Goal: Information Seeking & Learning: Learn about a topic

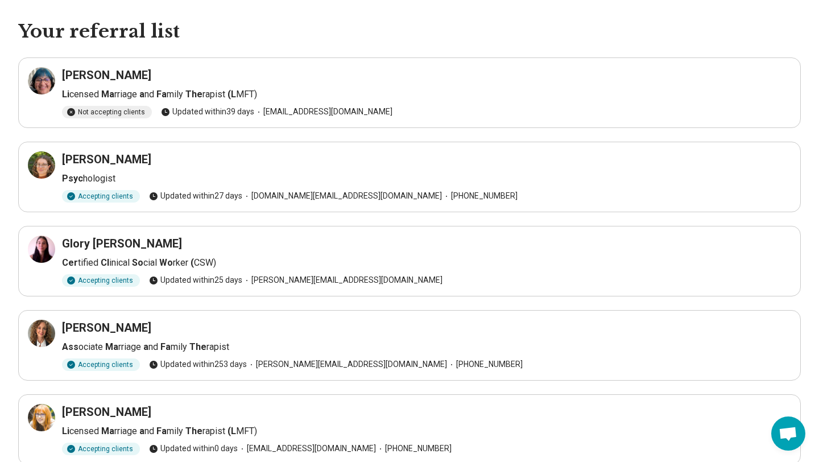
scroll to position [38, 0]
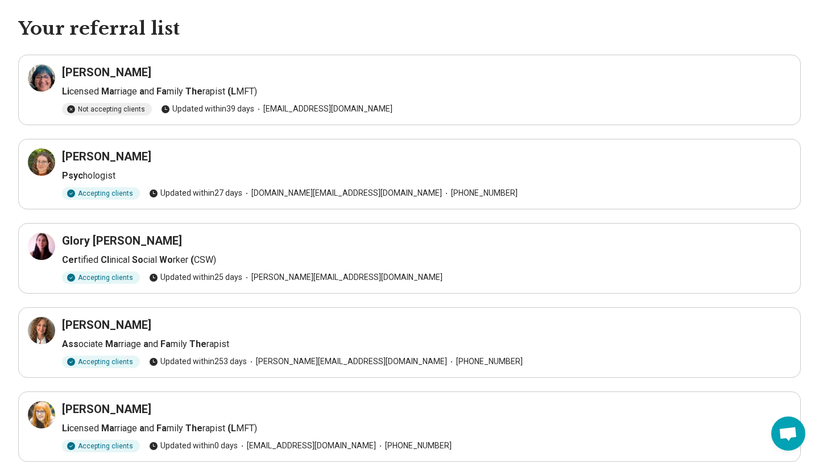
click at [117, 155] on h3 "Hannah Freund" at bounding box center [106, 156] width 89 height 16
click at [38, 162] on icon at bounding box center [42, 162] width 14 height 14
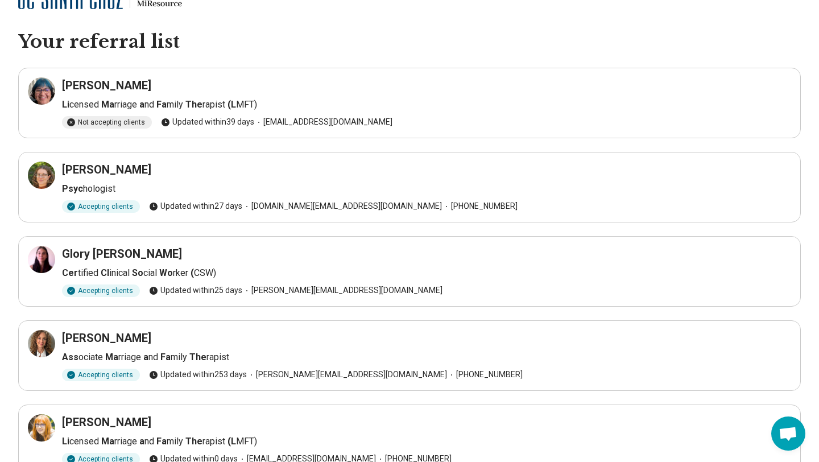
scroll to position [26, 0]
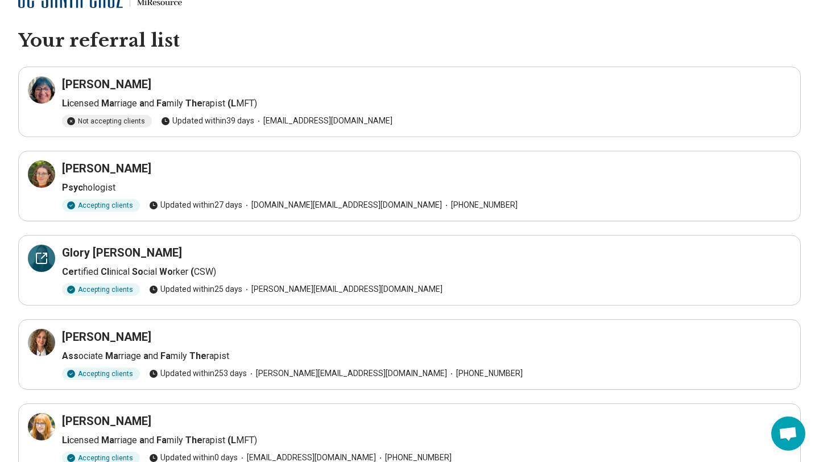
click at [44, 259] on icon at bounding box center [42, 258] width 14 height 14
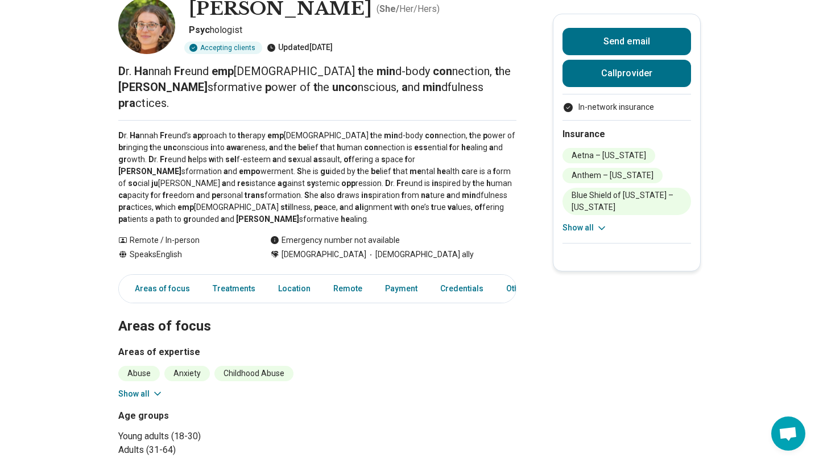
scroll to position [70, 0]
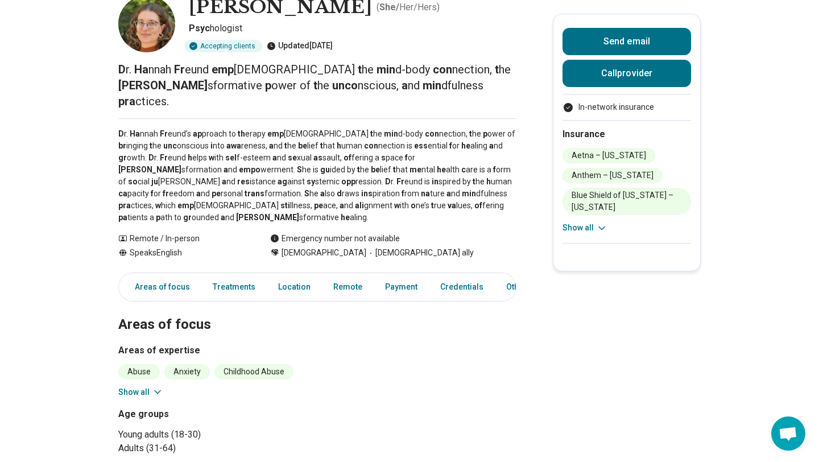
click at [154, 386] on icon at bounding box center [157, 391] width 11 height 11
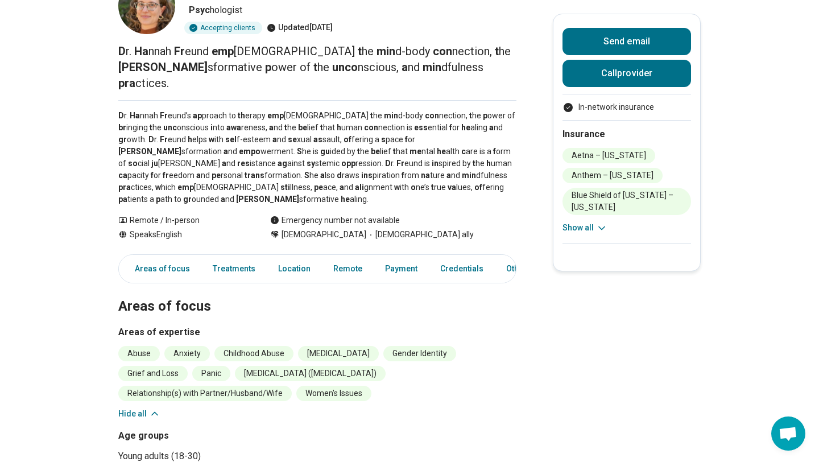
scroll to position [95, 0]
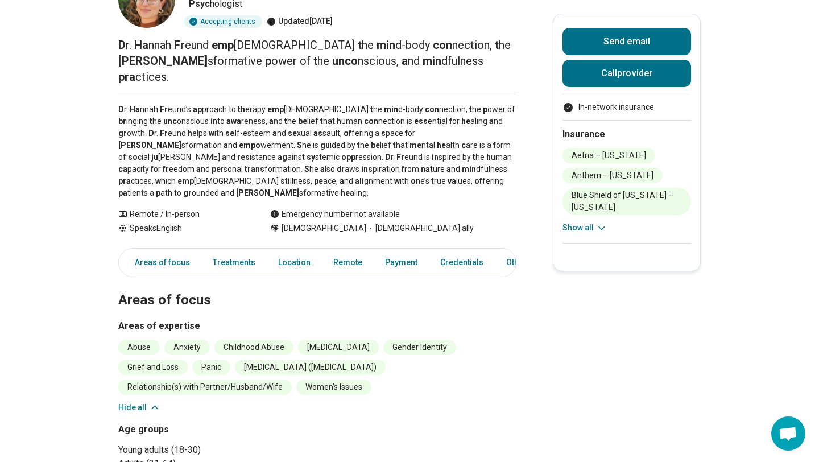
click at [149, 401] on icon at bounding box center [154, 406] width 11 height 11
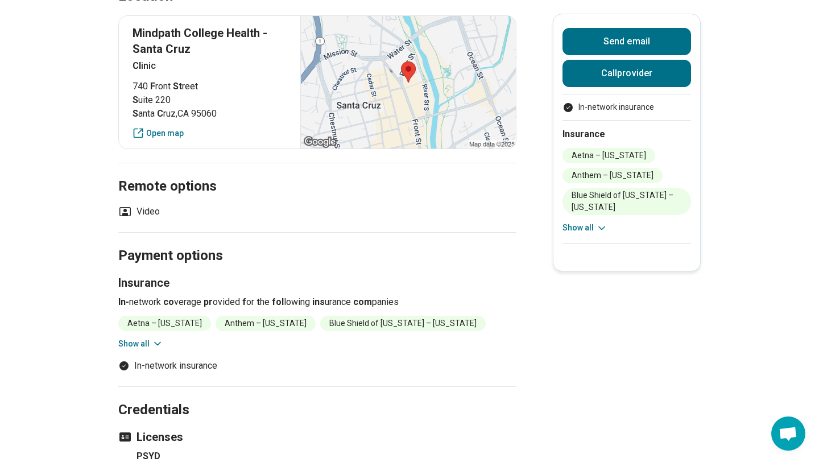
scroll to position [746, 0]
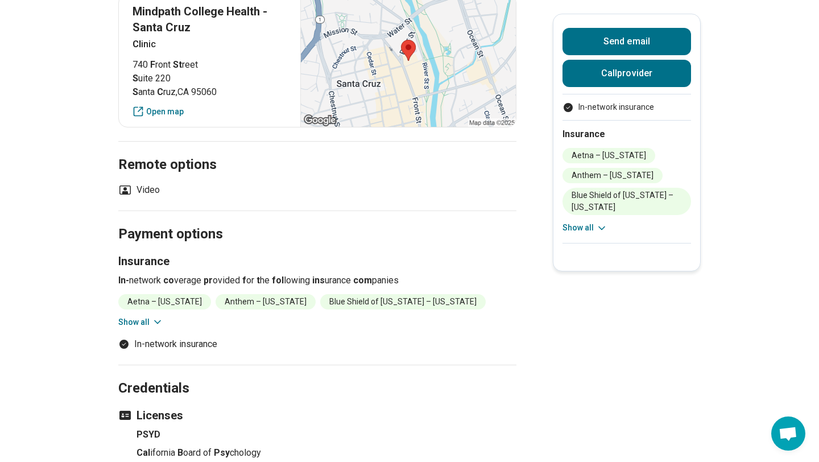
click at [152, 316] on icon at bounding box center [157, 321] width 11 height 11
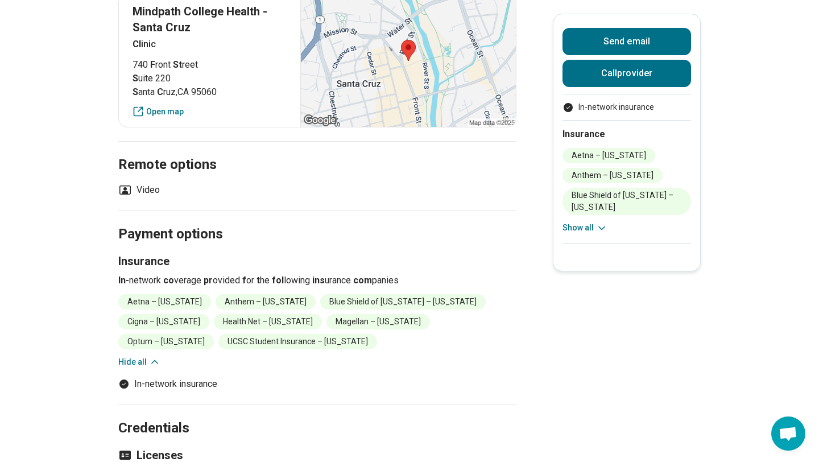
click at [157, 356] on icon at bounding box center [154, 361] width 11 height 11
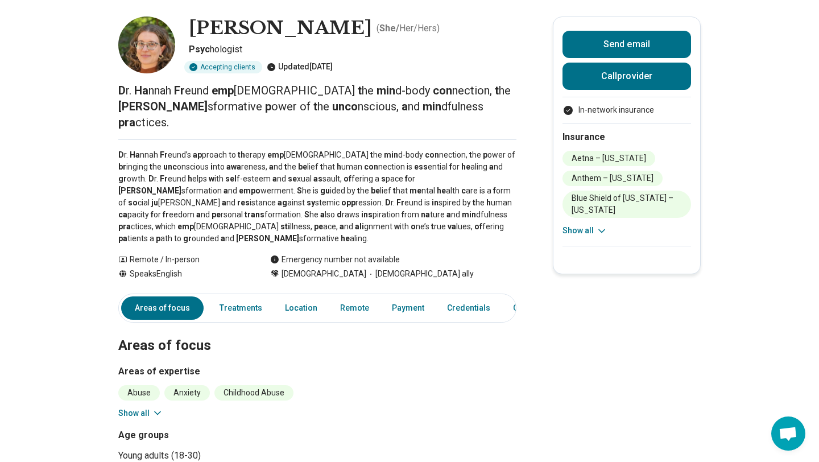
scroll to position [31, 0]
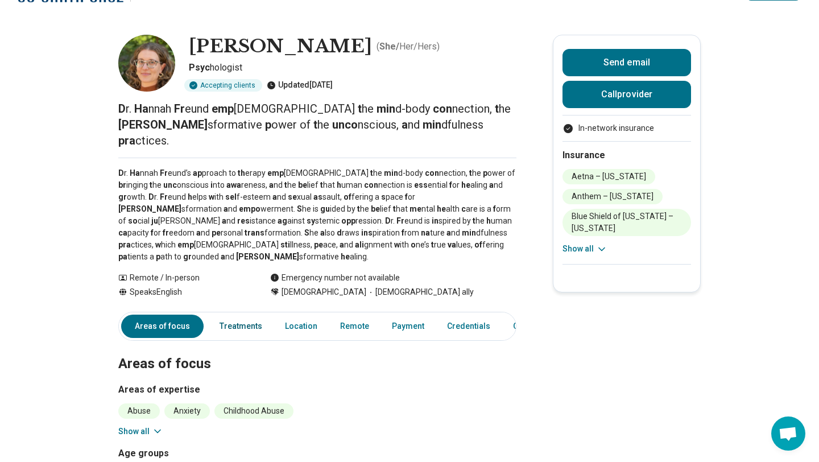
click at [236, 314] on link "Treatments" at bounding box center [241, 325] width 56 height 23
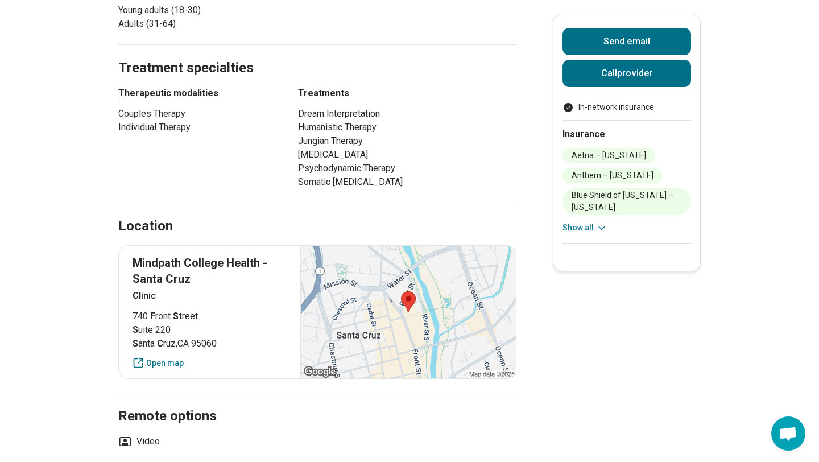
scroll to position [497, 0]
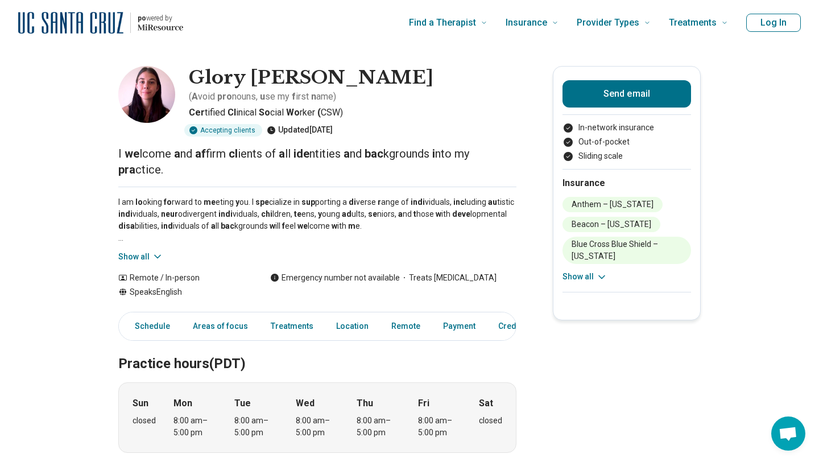
click at [152, 251] on icon at bounding box center [157, 256] width 11 height 11
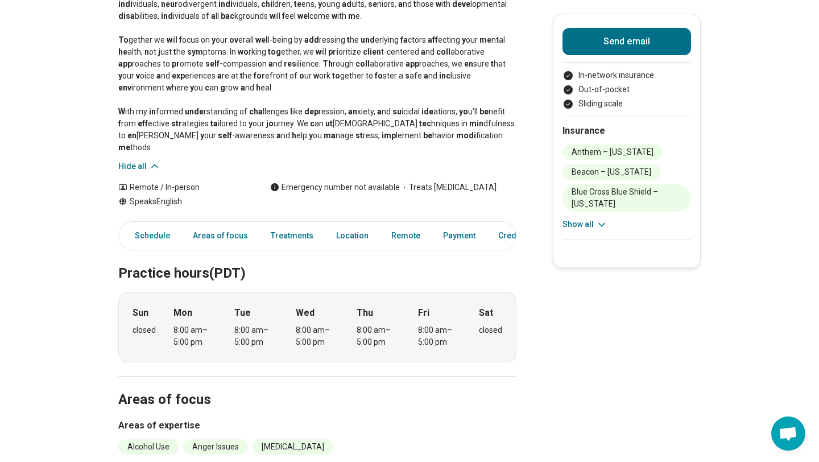
scroll to position [277, 0]
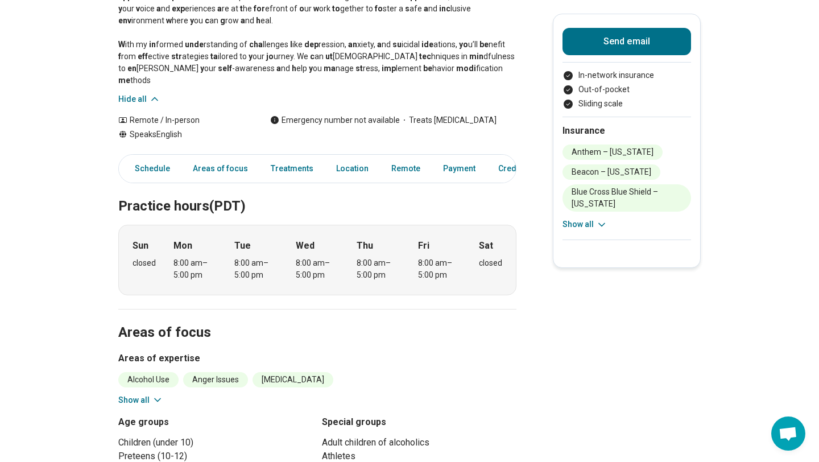
click at [155, 394] on icon at bounding box center [157, 399] width 11 height 11
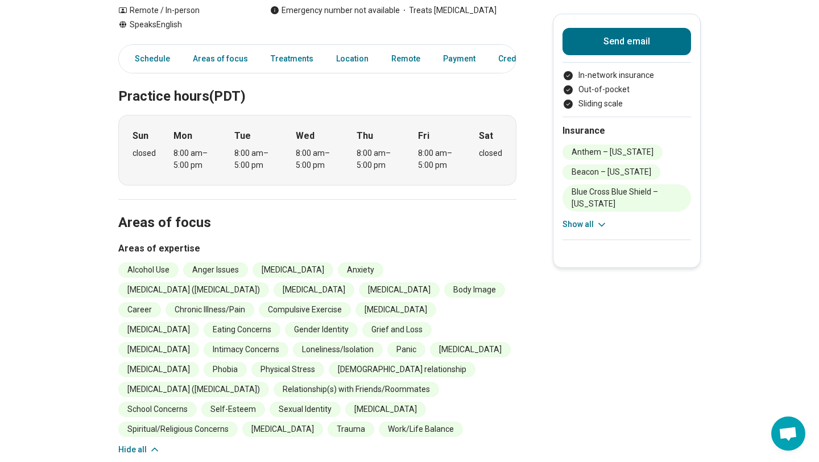
scroll to position [394, 0]
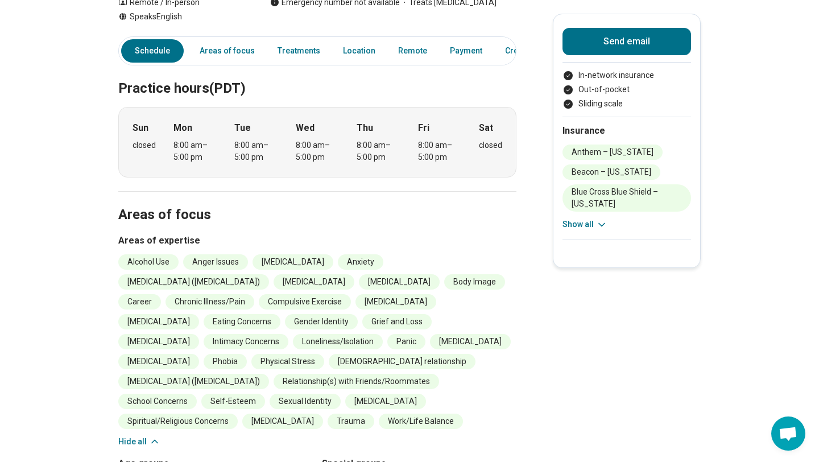
click at [156, 435] on icon at bounding box center [154, 440] width 11 height 11
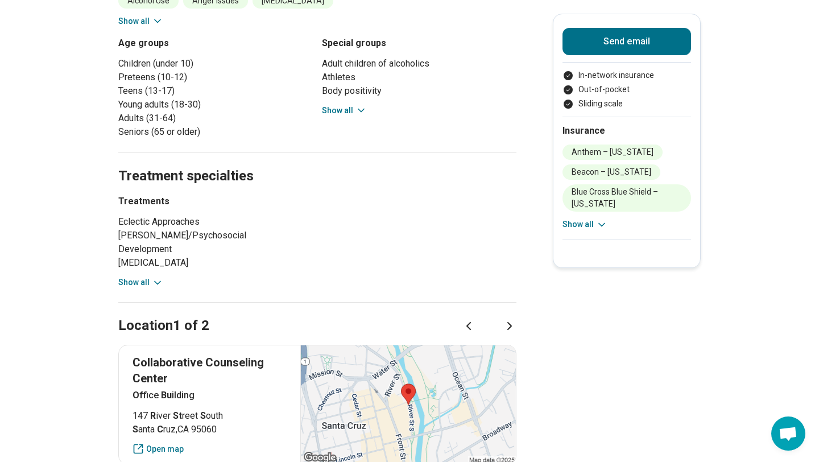
scroll to position [658, 0]
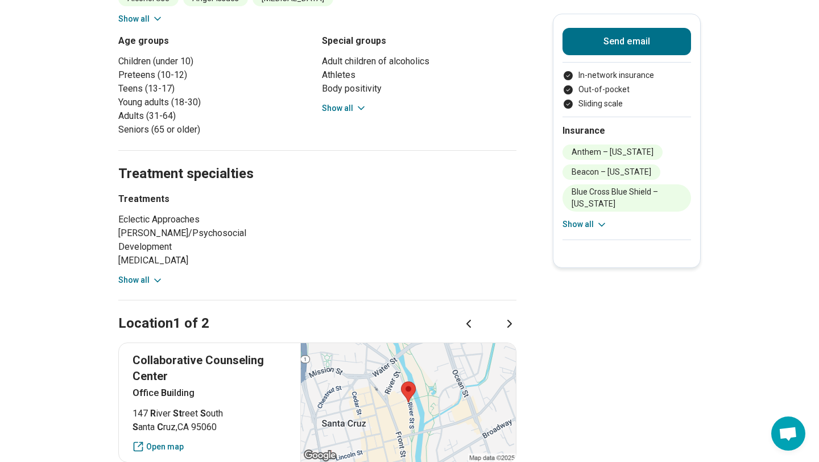
click at [157, 275] on icon at bounding box center [157, 280] width 11 height 11
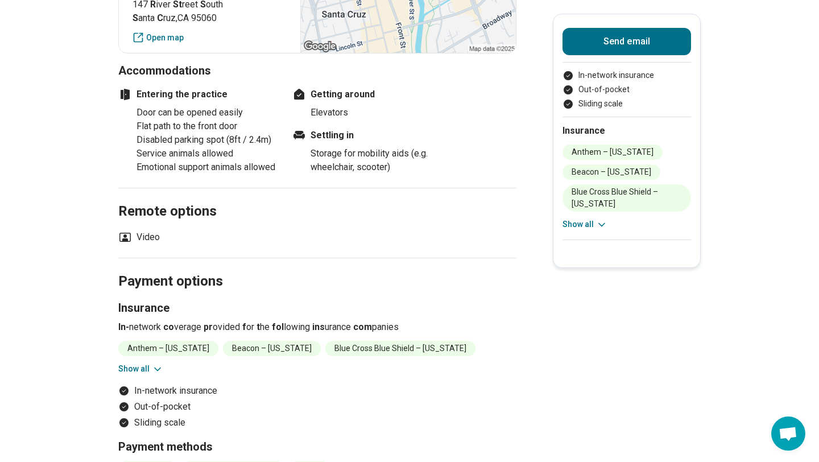
scroll to position [1326, 0]
click at [153, 363] on icon at bounding box center [157, 368] width 11 height 11
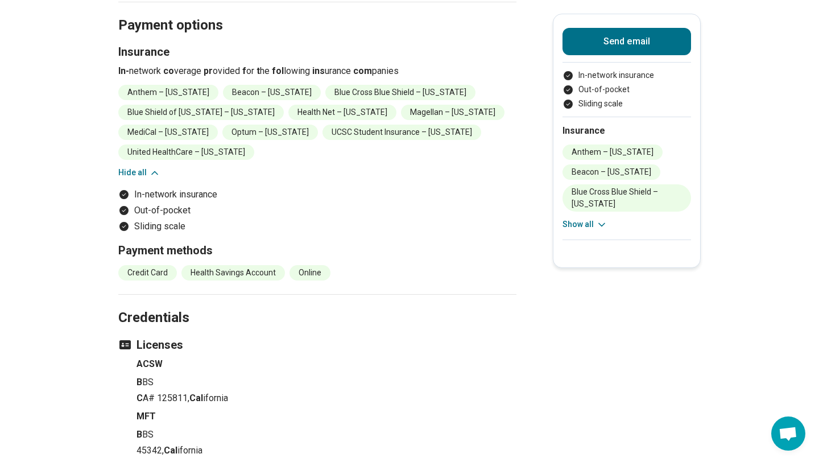
scroll to position [1582, 0]
